Goal: Task Accomplishment & Management: Manage account settings

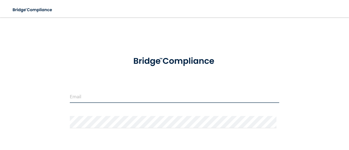
type input "[EMAIL_ADDRESS][DOMAIN_NAME]"
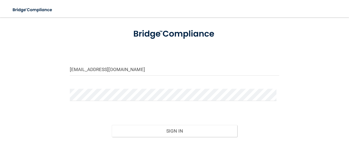
scroll to position [63, 0]
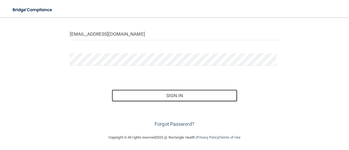
click at [180, 95] on button "Sign In" at bounding box center [175, 96] width 126 height 12
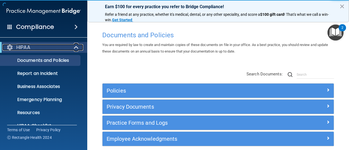
click at [74, 48] on span at bounding box center [76, 47] width 5 height 7
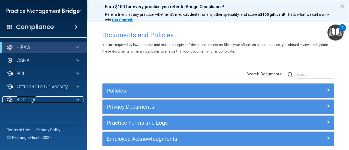
click at [36, 101] on p "Settings" at bounding box center [26, 100] width 20 height 7
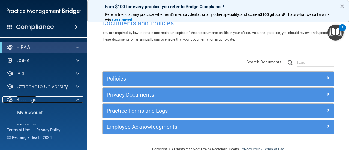
scroll to position [23, 0]
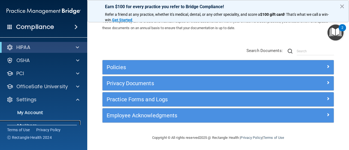
click at [33, 124] on p "My Users" at bounding box center [41, 125] width 74 height 5
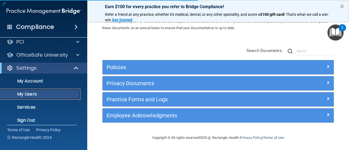
scroll to position [250, 0]
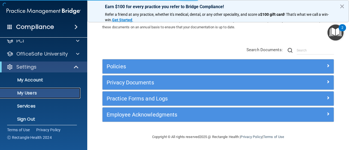
select select "20"
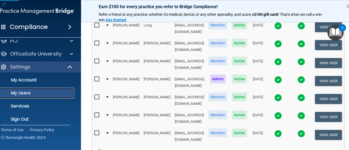
click at [27, 93] on p "My Users" at bounding box center [34, 93] width 74 height 5
click at [13, 94] on p "My Users" at bounding box center [34, 93] width 74 height 5
click at [345, 1] on div "Earn $100 for every practice you refer to Bridge Compliance! Refer a friend at …" at bounding box center [218, 11] width 274 height 22
click at [25, 91] on p "My Users" at bounding box center [34, 93] width 74 height 5
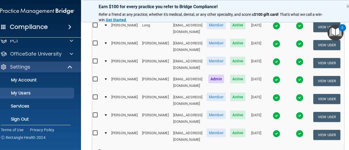
click at [92, 22] on div "Refer a friend at any practice, whether it's medical, dental, or any other spec…" at bounding box center [218, 17] width 252 height 11
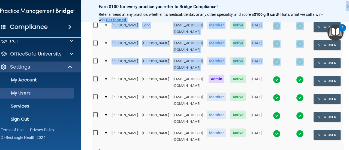
click at [88, 24] on div "Earn $100 for every practice you refer to Bridge Compliance! Refer a friend at …" at bounding box center [218, 75] width 274 height 150
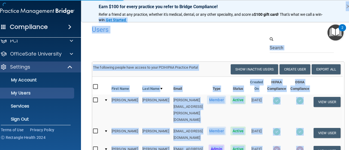
select select "20"
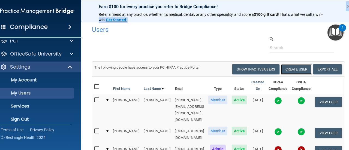
click at [301, 70] on button "Create User" at bounding box center [296, 69] width 31 height 10
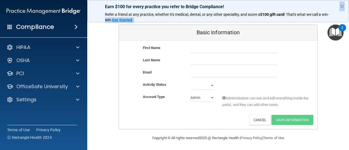
scroll to position [40, 0]
click at [210, 95] on select "Admin Member" at bounding box center [202, 98] width 23 height 8
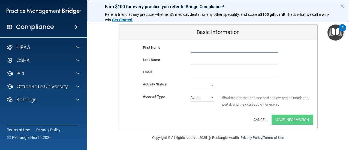
click at [207, 47] on input "text" at bounding box center [234, 48] width 87 height 8
type input "Kassidy"
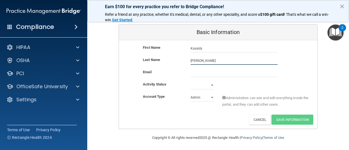
type input "[PERSON_NAME]"
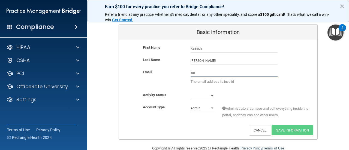
type input "[EMAIL_ADDRESS][DOMAIN_NAME]"
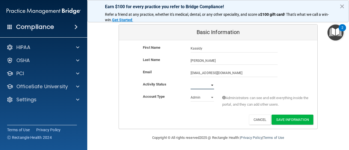
click at [209, 84] on select "Active Inactive" at bounding box center [202, 85] width 23 height 8
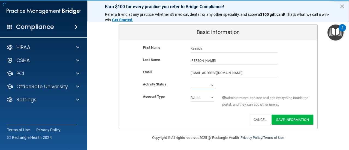
select select "active"
click at [191, 81] on select "Active Inactive" at bounding box center [202, 85] width 23 height 8
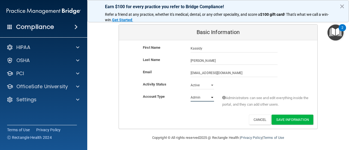
click at [209, 97] on select "Admin Member" at bounding box center [202, 98] width 23 height 8
select select "practice_member"
click at [191, 94] on select "Admin Member" at bounding box center [202, 98] width 23 height 8
click at [279, 120] on button "Save Information" at bounding box center [293, 120] width 42 height 10
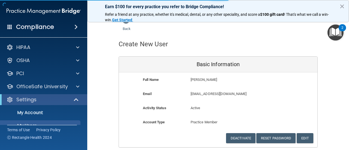
scroll to position [1, 0]
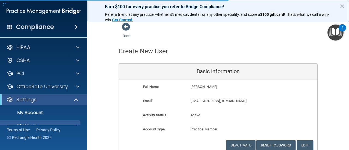
select select "20"
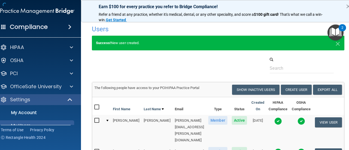
scroll to position [0, 0]
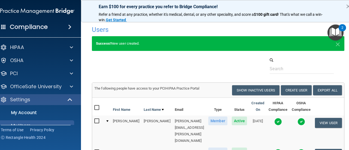
click at [340, 44] on span "×" at bounding box center [337, 43] width 5 height 11
select select "20"
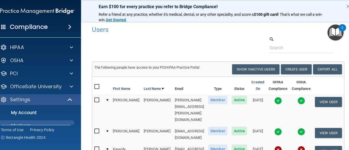
click at [281, 146] on img at bounding box center [278, 150] width 8 height 8
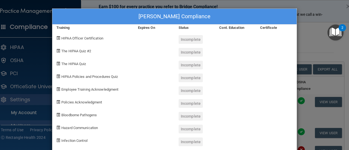
click at [308, 43] on div "[PERSON_NAME] Compliance Training Expires On Status Cont. Education Certificate…" at bounding box center [174, 75] width 349 height 150
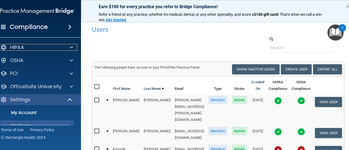
click at [11, 49] on p "HIPAA" at bounding box center [17, 47] width 14 height 7
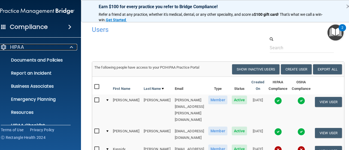
click at [26, 46] on div "HIPAA" at bounding box center [30, 47] width 68 height 7
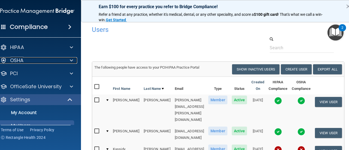
click at [40, 64] on div "OSHA" at bounding box center [30, 60] width 68 height 7
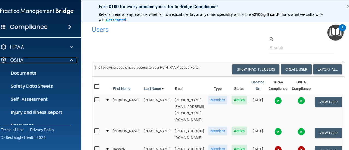
click at [40, 64] on div "OSHA" at bounding box center [30, 60] width 68 height 7
